Goal: Information Seeking & Learning: Learn about a topic

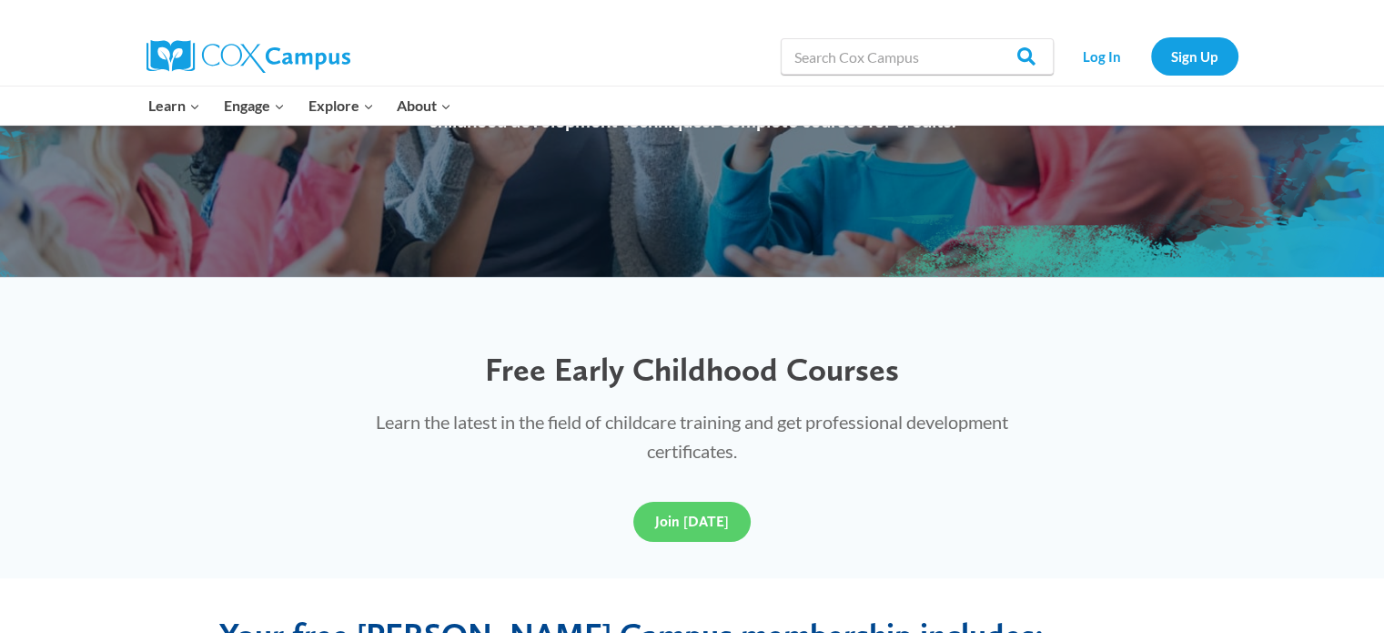
scroll to position [315, 0]
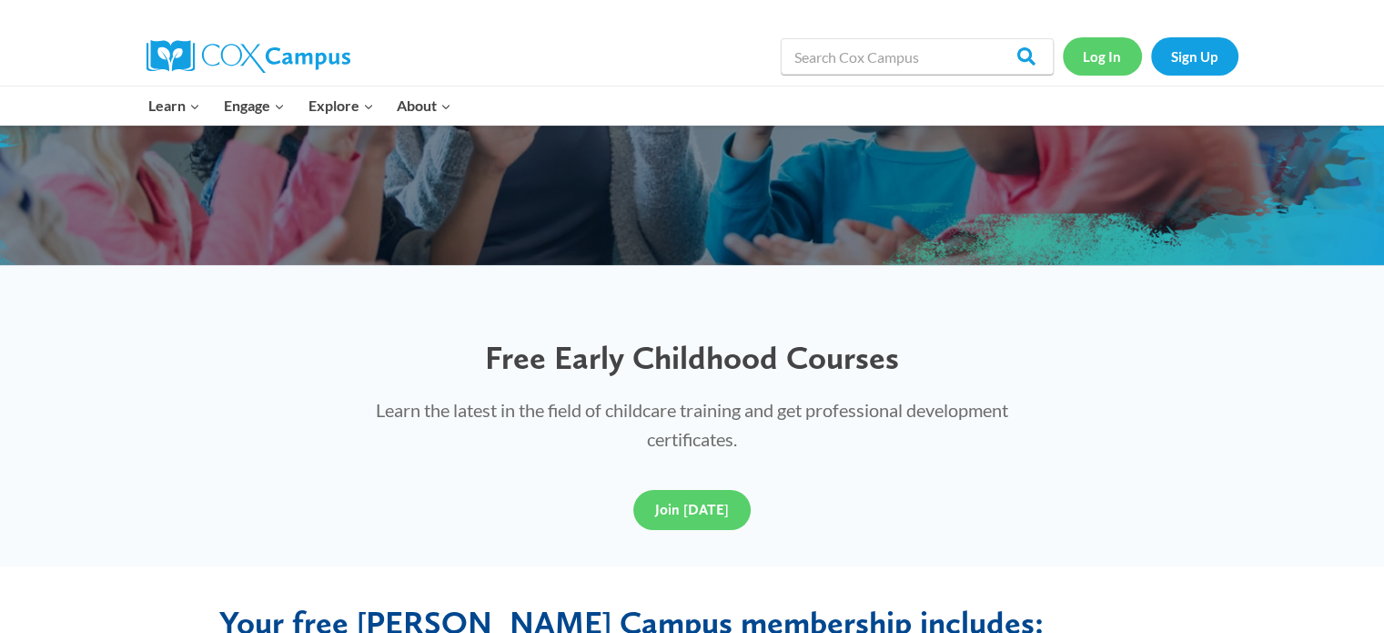
click at [1116, 57] on link "Log In" at bounding box center [1102, 55] width 79 height 37
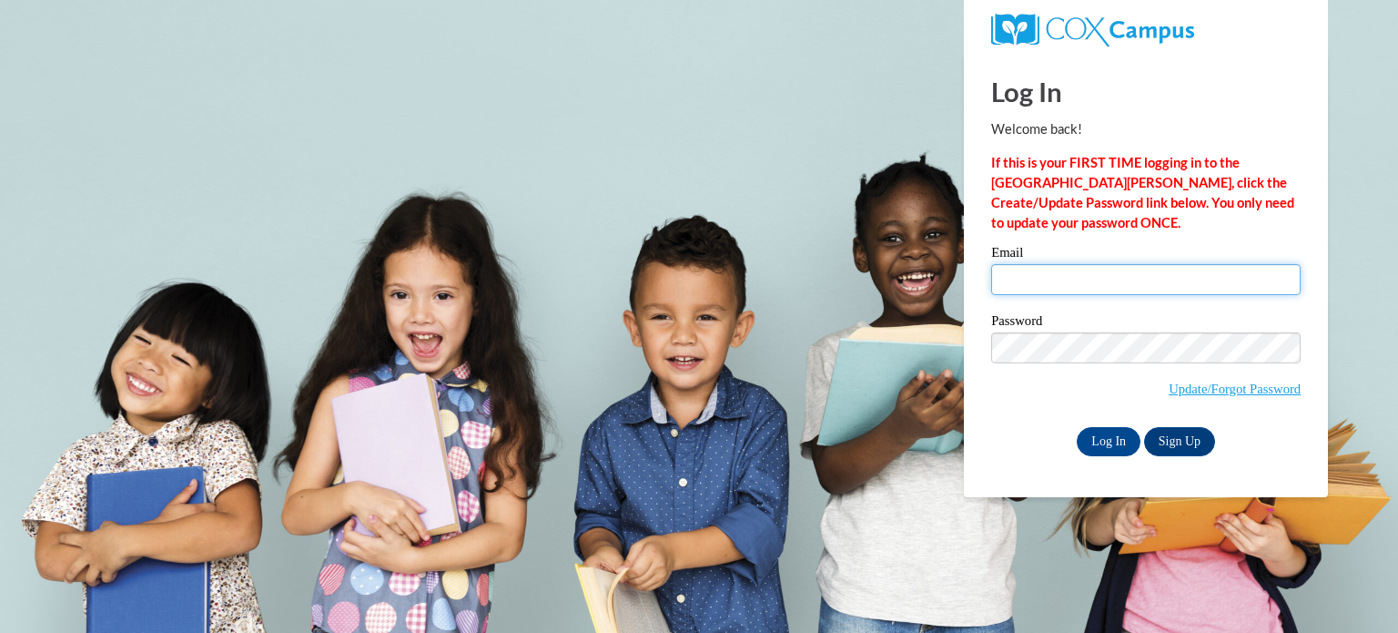
click at [1063, 277] on input "Email" at bounding box center [1145, 279] width 309 height 31
type input "Ajennings@ymcasouthflorida.org"
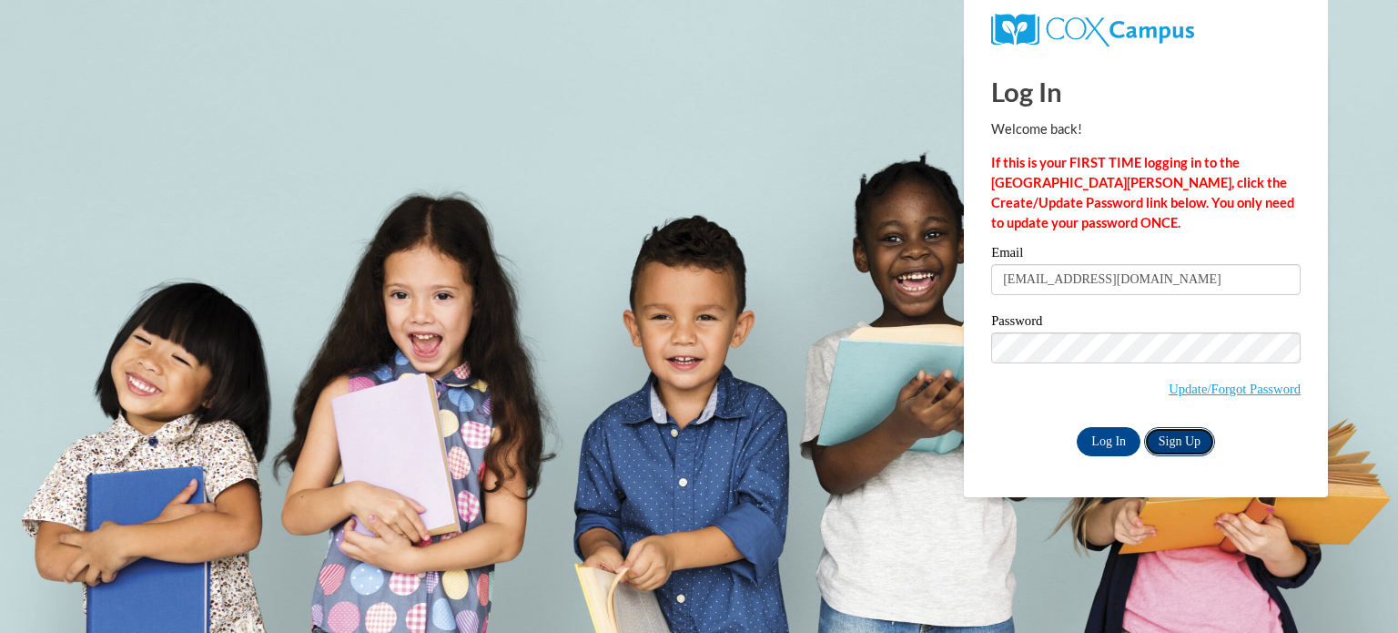
click at [1172, 436] on link "Sign Up" at bounding box center [1179, 441] width 71 height 29
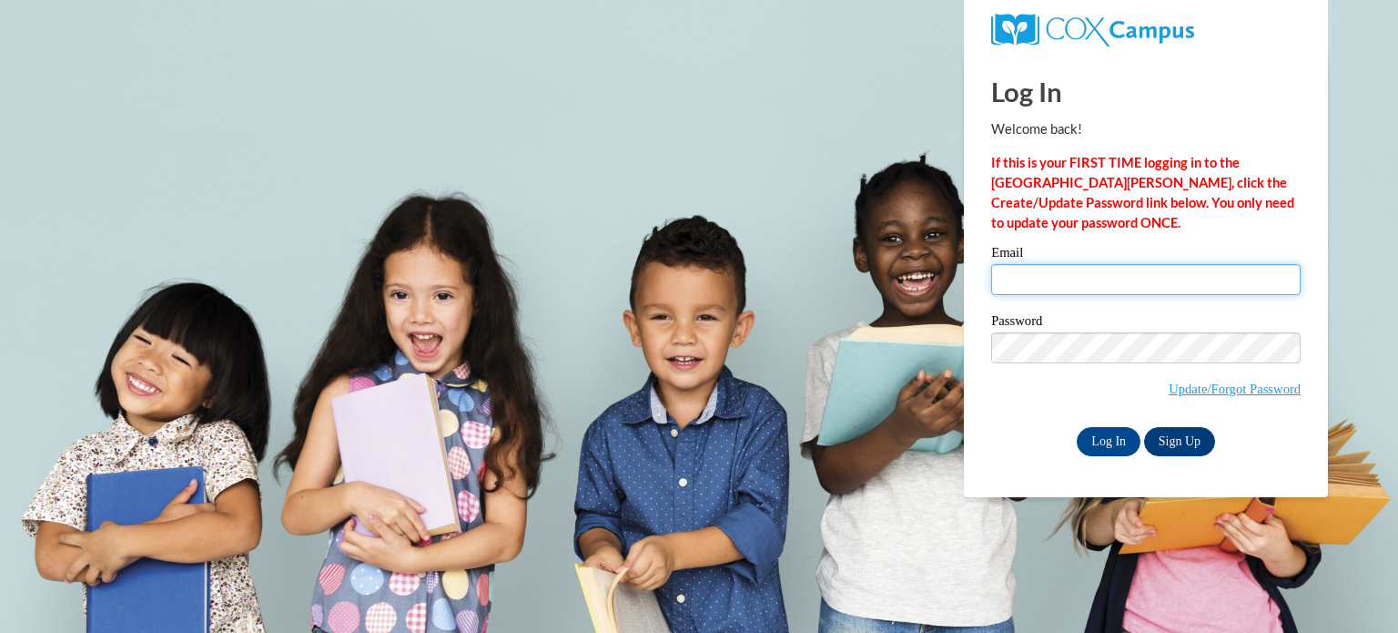
type input "Ajennings@ymcasouthflorida.org"
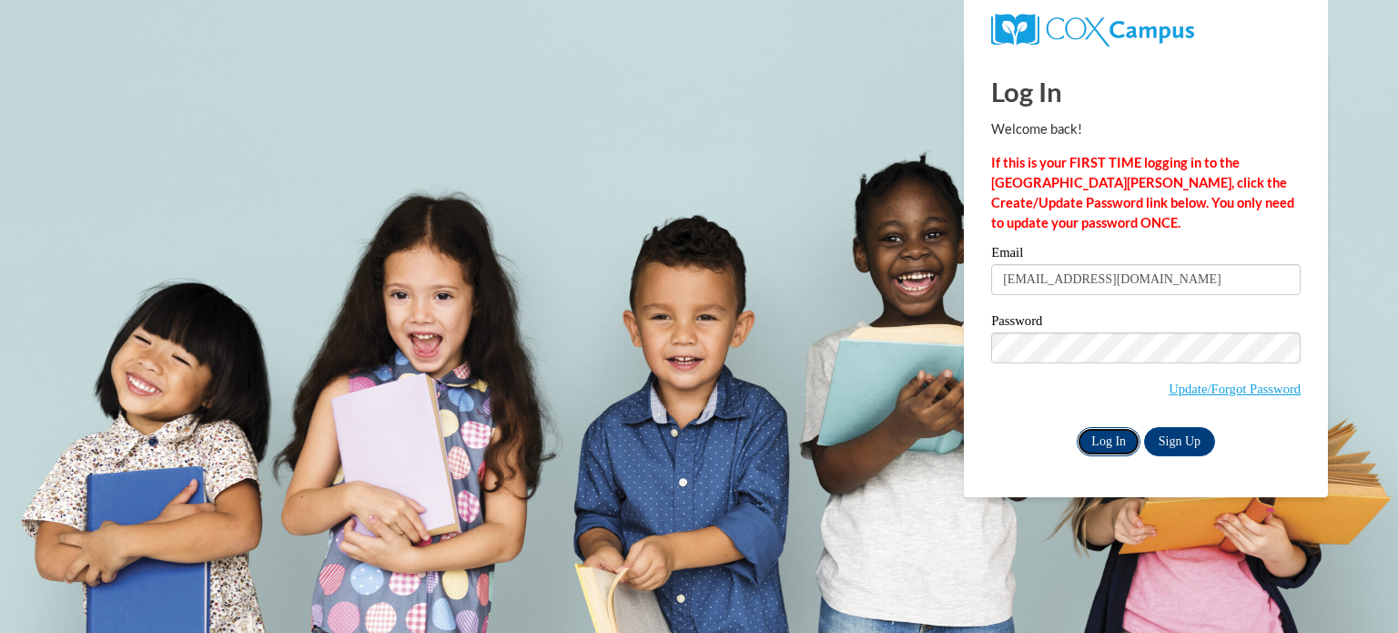
click at [1104, 435] on input "Log In" at bounding box center [1109, 441] width 64 height 29
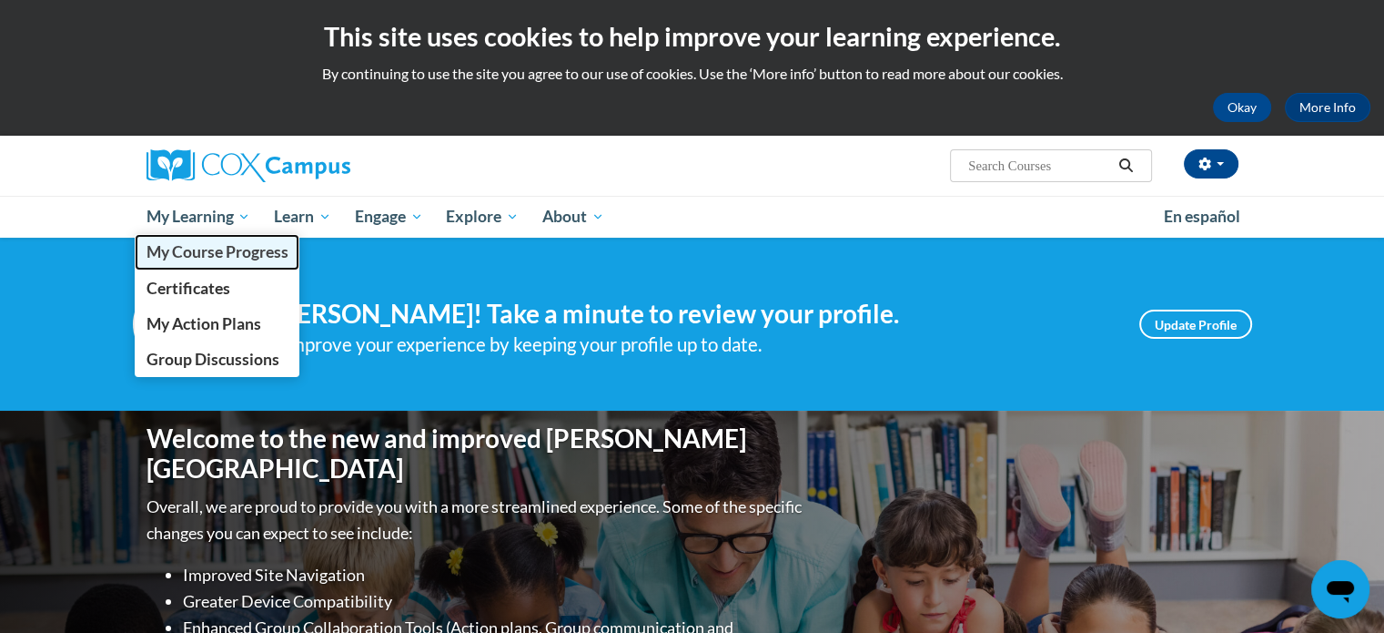
click at [213, 254] on span "My Course Progress" at bounding box center [217, 251] width 142 height 19
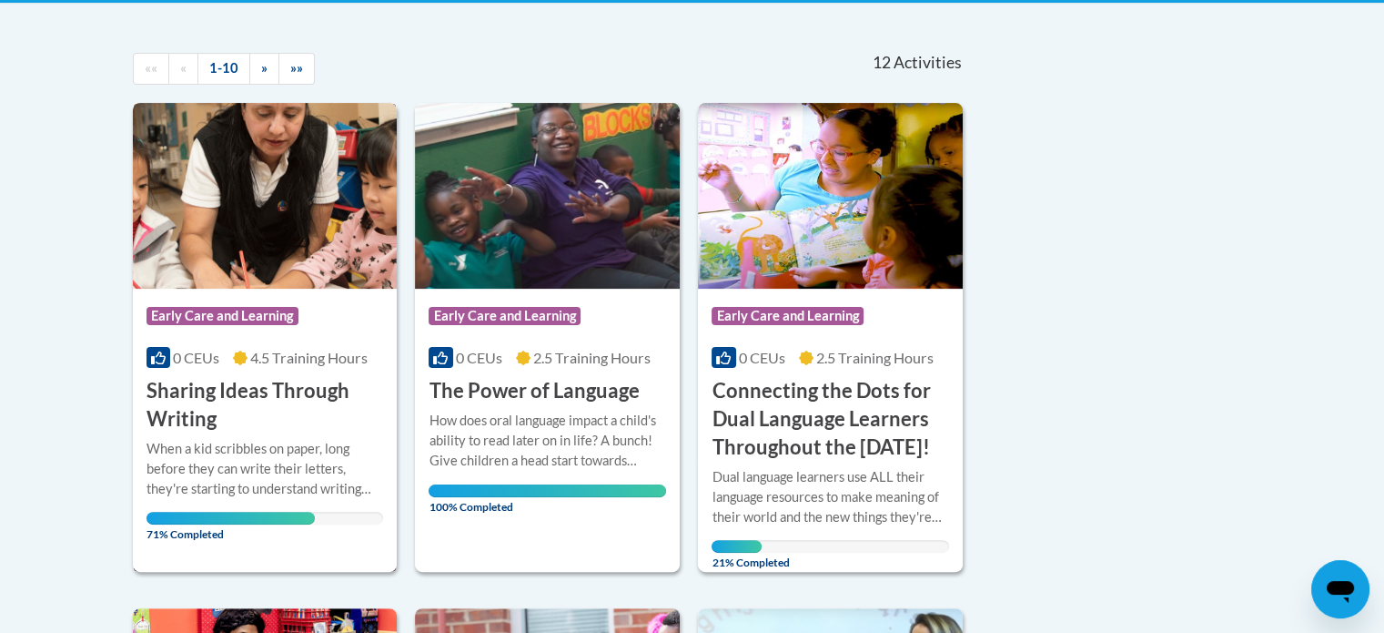
click at [227, 413] on h3 "Sharing Ideas Through Writing" at bounding box center [266, 405] width 238 height 56
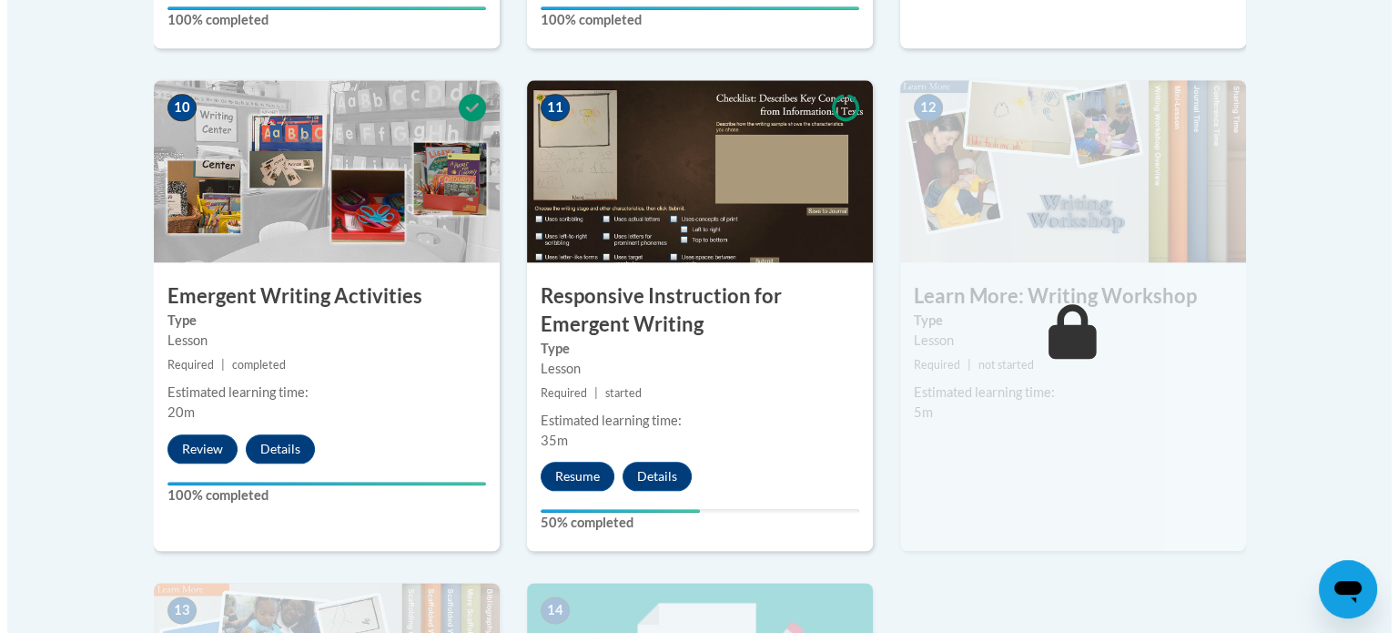
scroll to position [2111, 0]
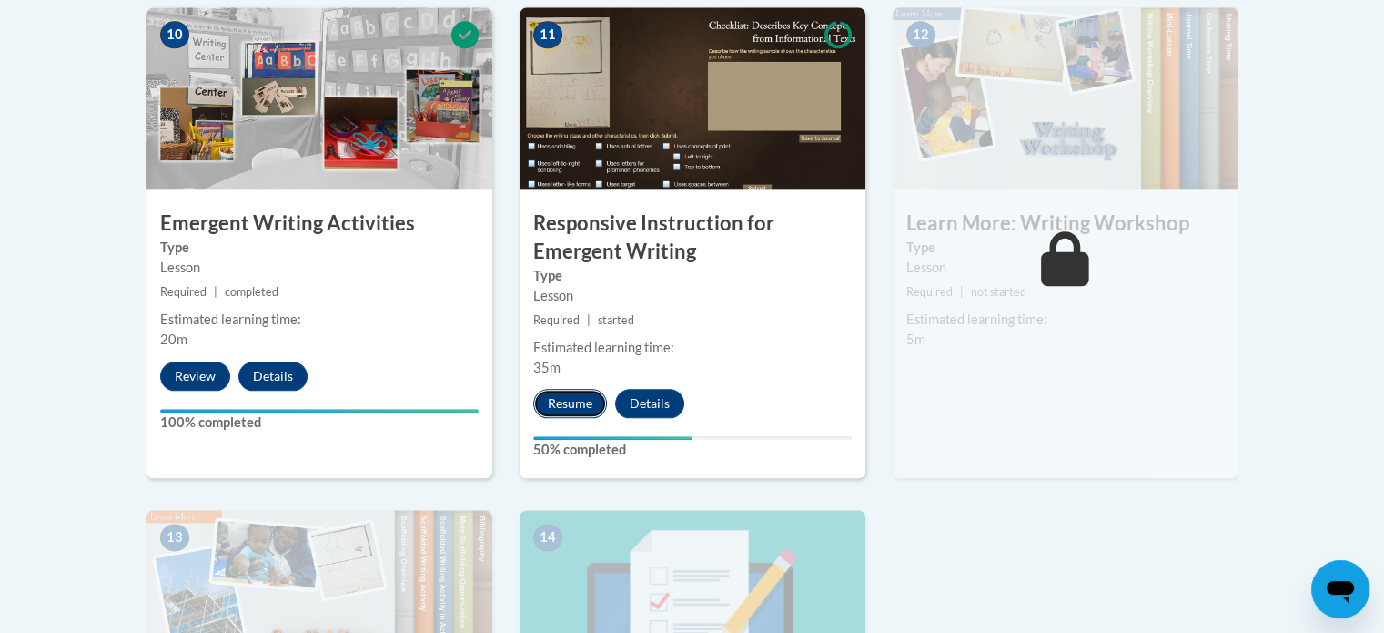
click at [564, 389] on button "Resume" at bounding box center [570, 403] width 74 height 29
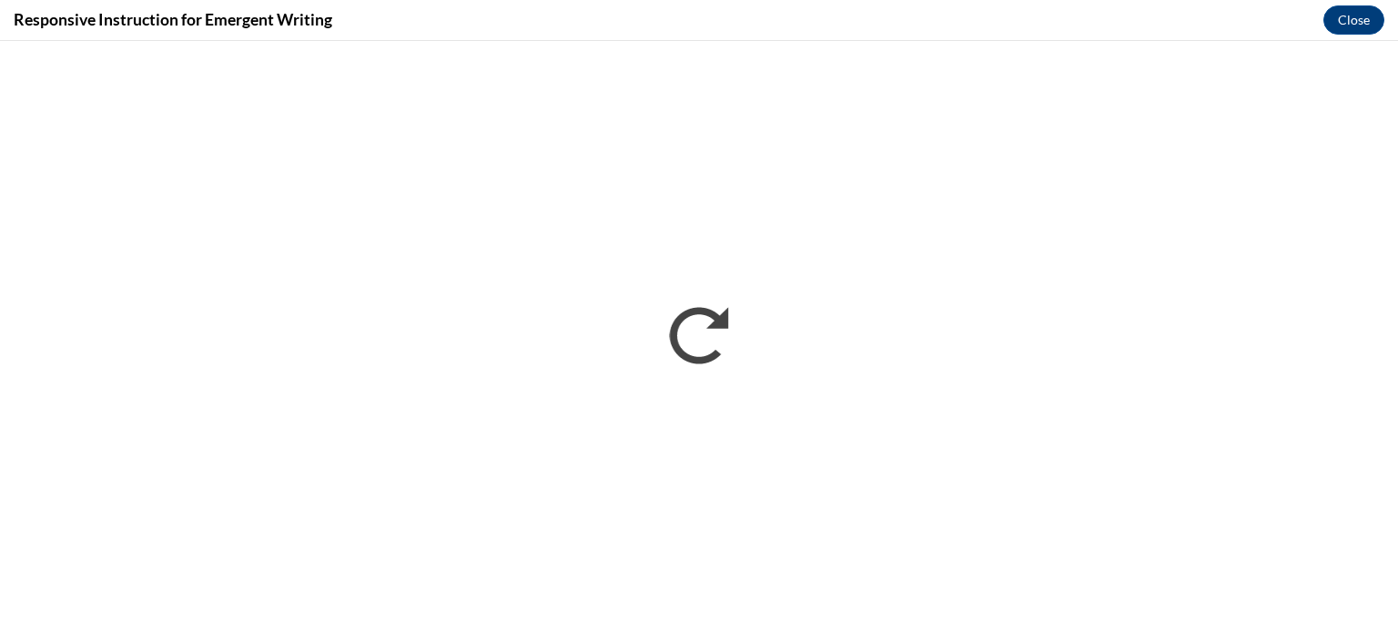
scroll to position [0, 0]
